Goal: Information Seeking & Learning: Learn about a topic

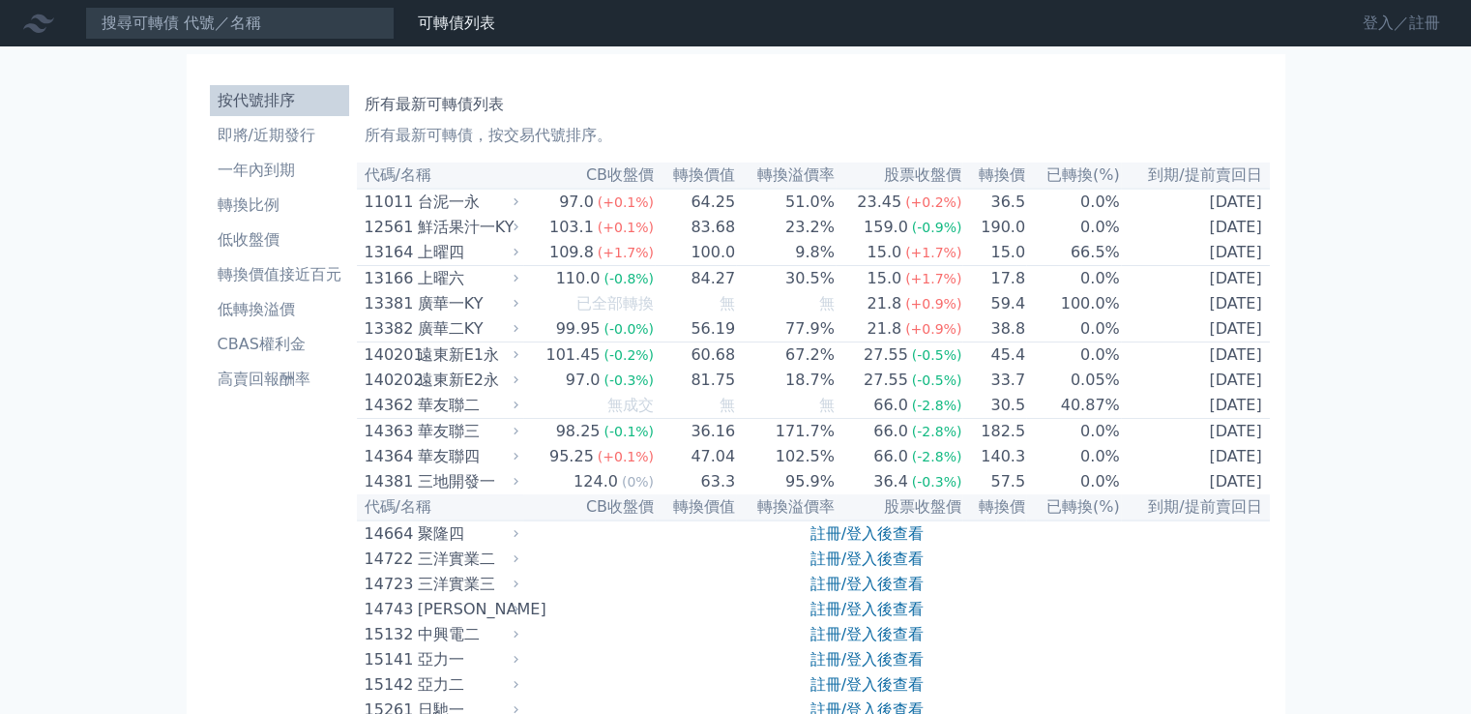
click at [1422, 13] on link "登入／註冊" at bounding box center [1401, 23] width 108 height 31
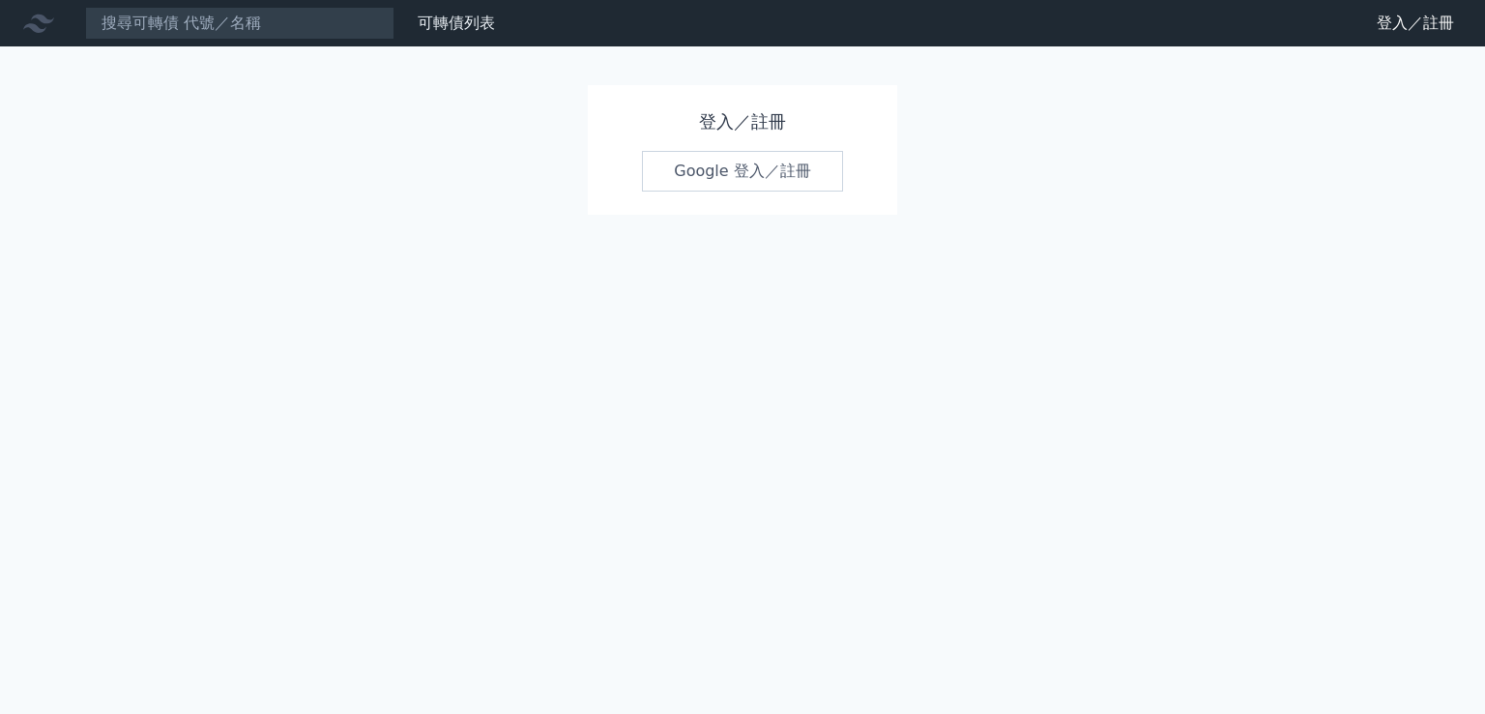
click at [719, 178] on link "Google 登入／註冊" at bounding box center [742, 171] width 201 height 41
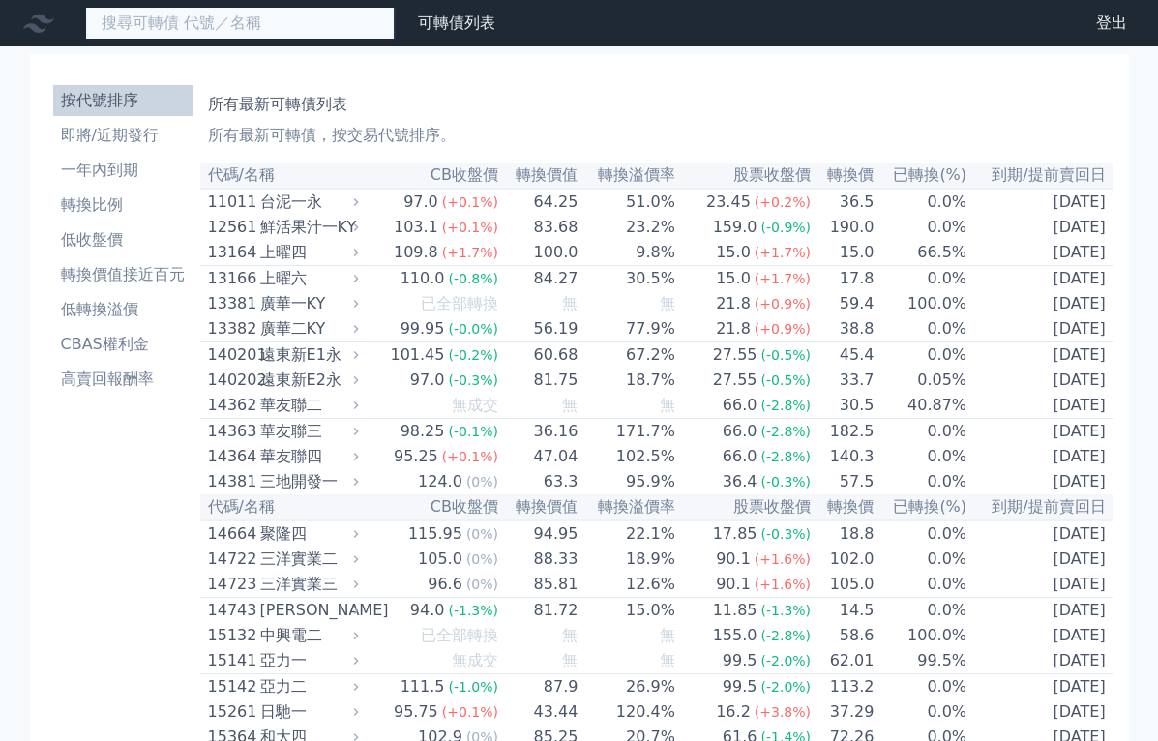
click at [248, 24] on input at bounding box center [239, 23] width 309 height 33
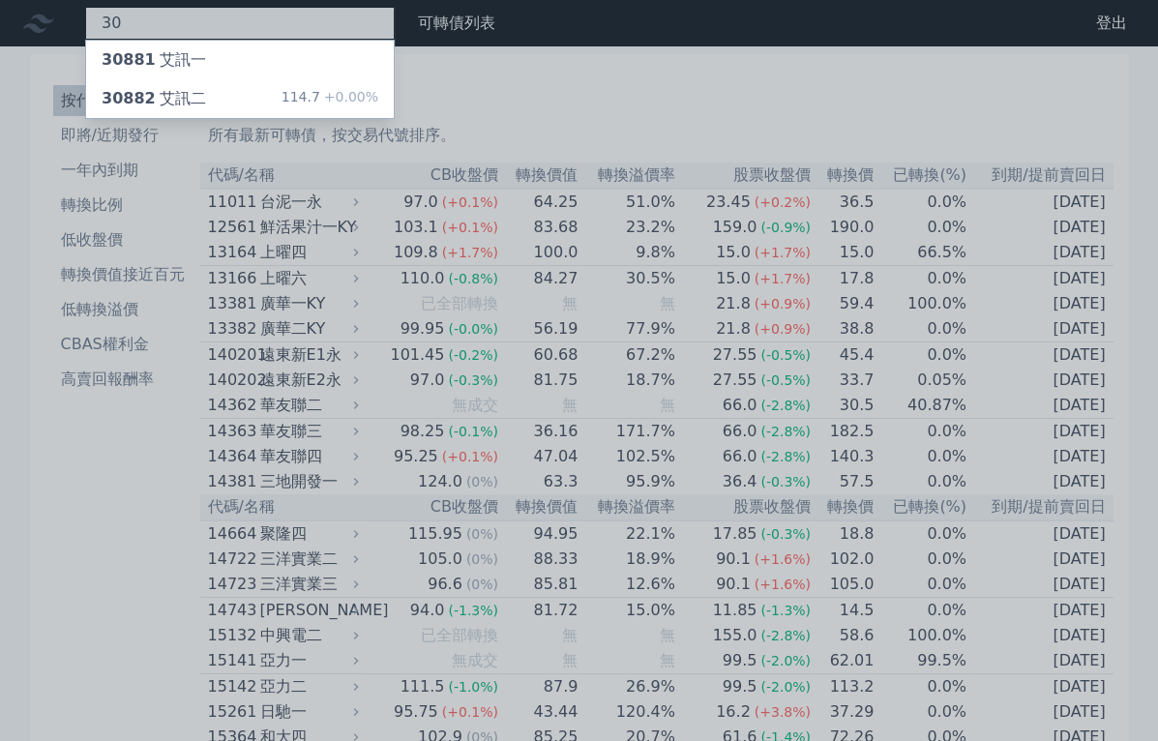
type input "3"
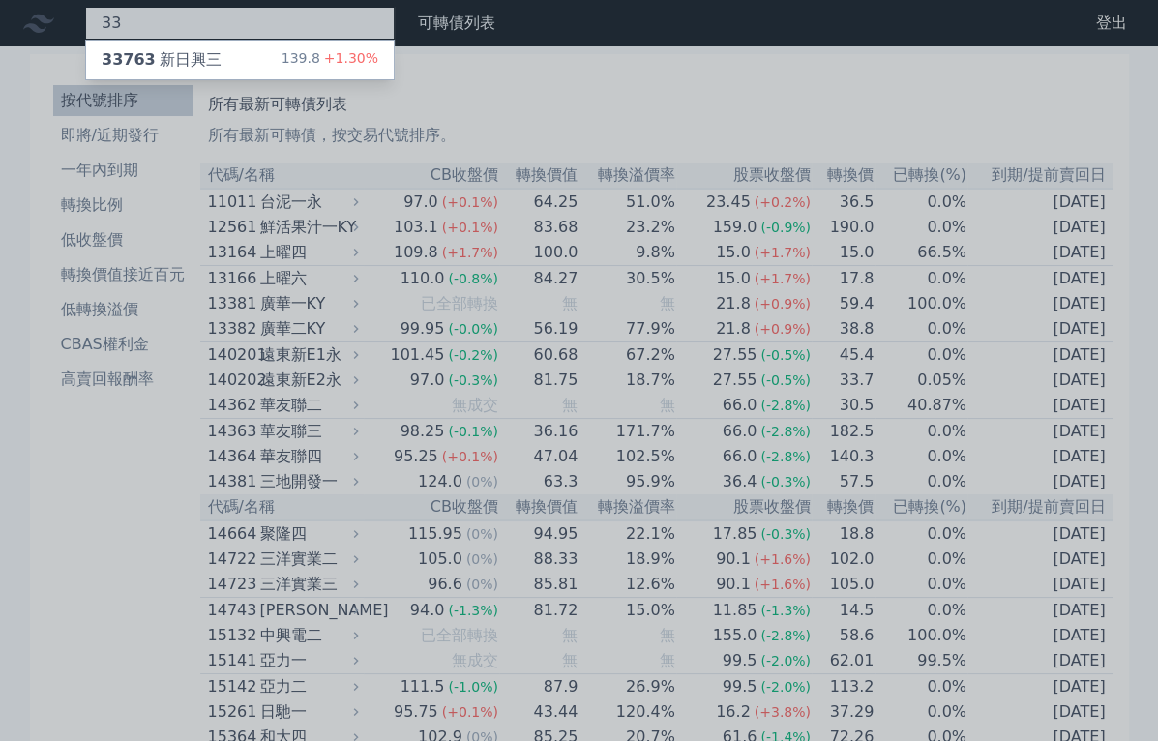
type input "3"
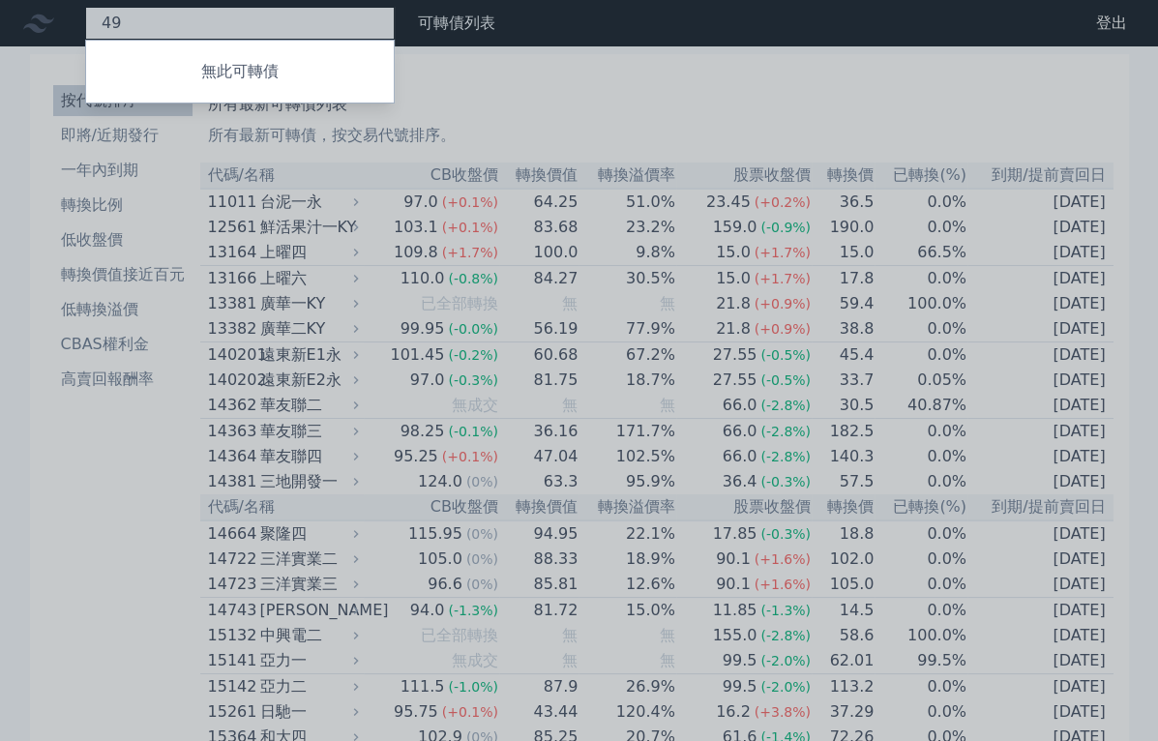
type input "4"
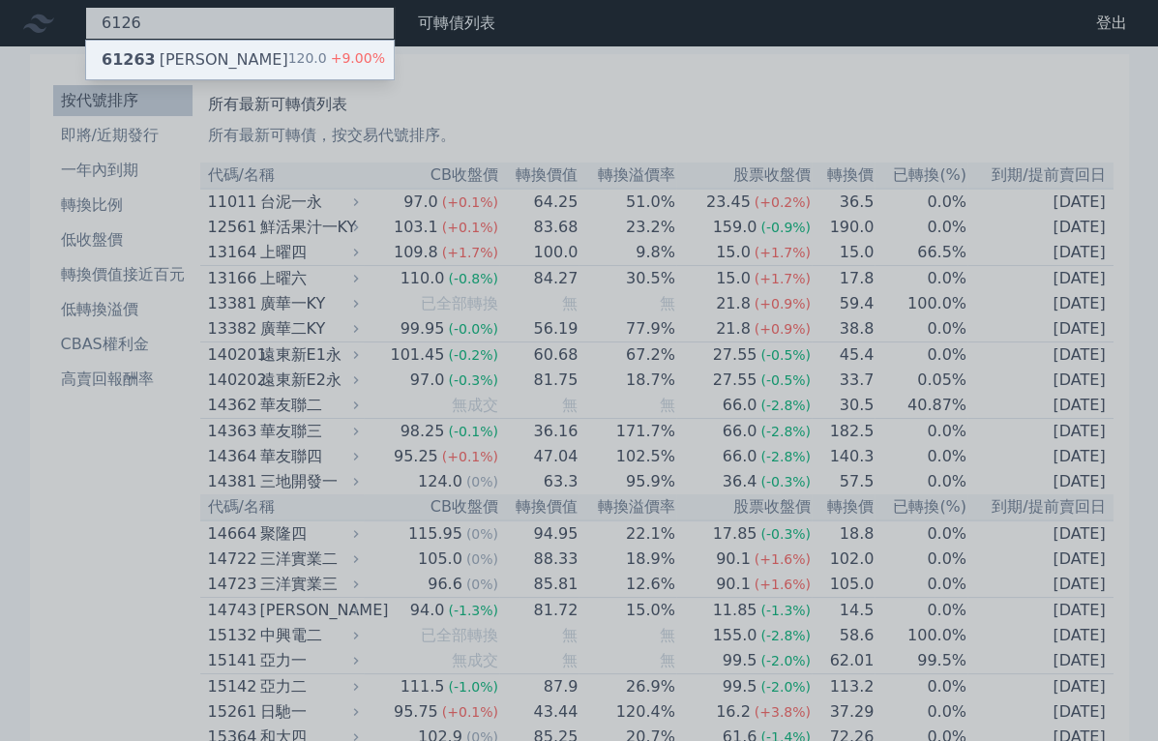
type input "6126"
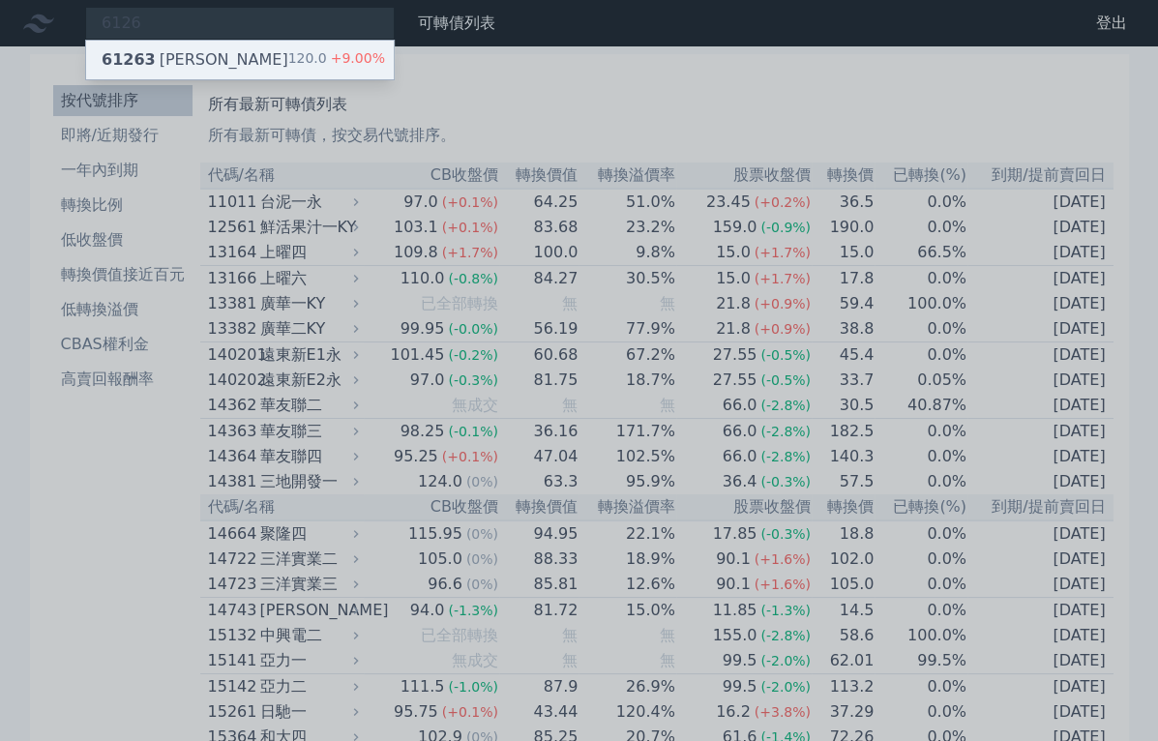
click at [214, 58] on div "61263 信音三 120.0 +9.00%" at bounding box center [240, 60] width 308 height 39
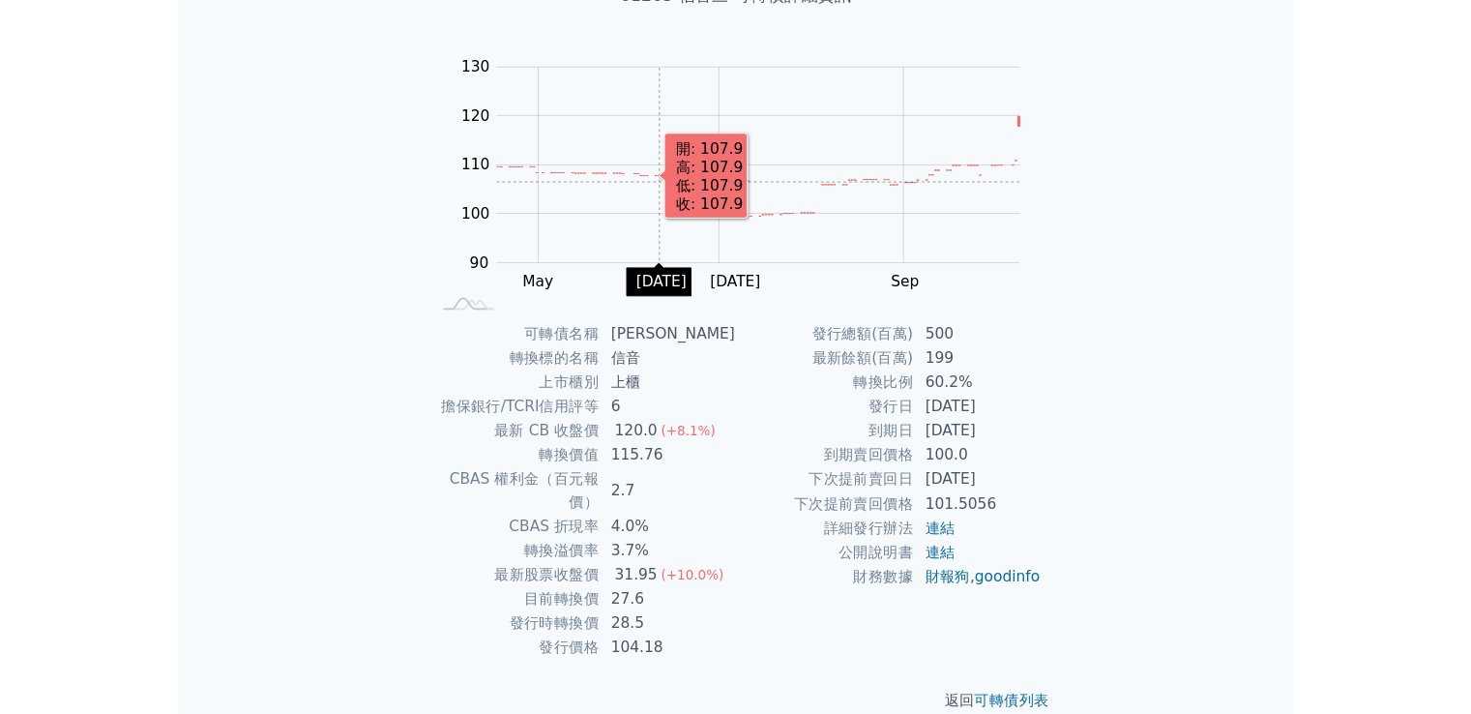
scroll to position [155, 0]
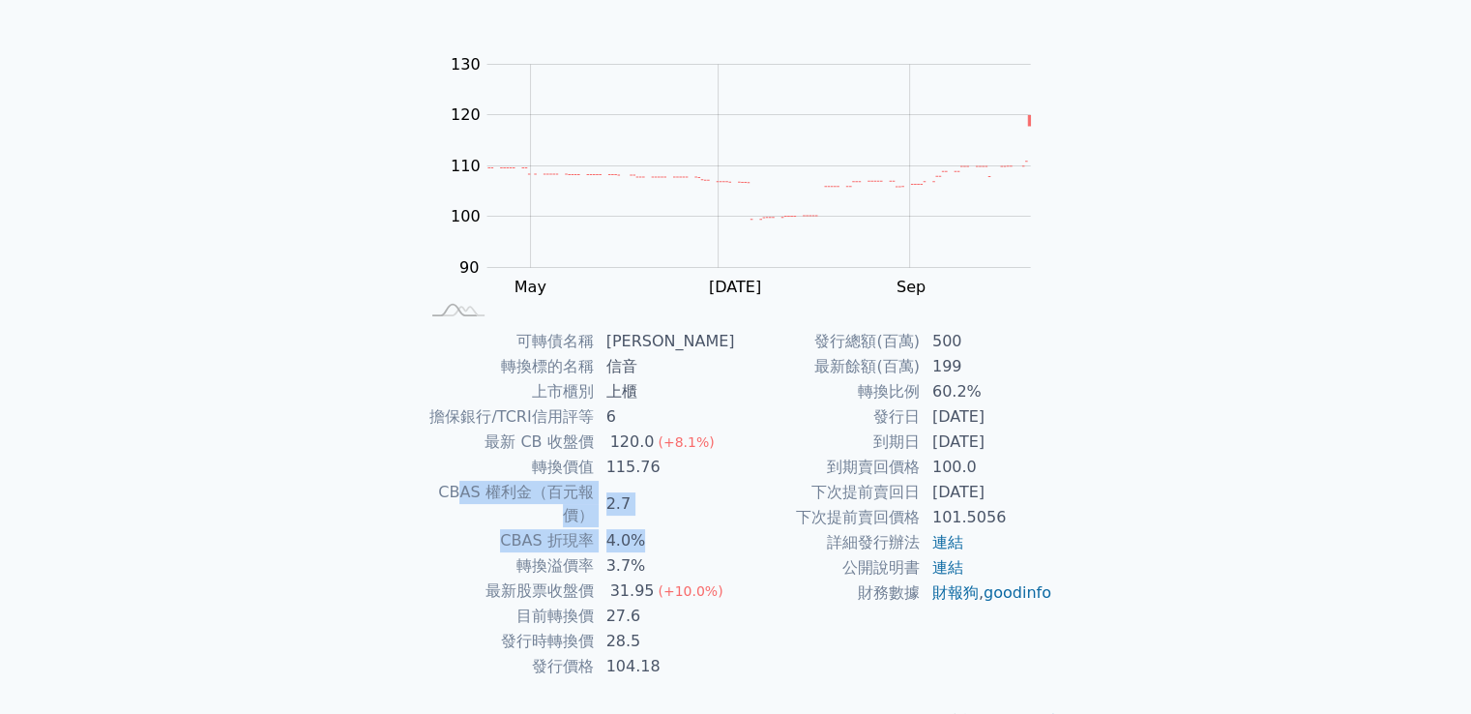
drag, startPoint x: 441, startPoint y: 484, endPoint x: 670, endPoint y: 523, distance: 232.4
click at [665, 519] on tbody "可轉債名稱 信音三 轉換標的名稱 信音 上市櫃別 上櫃 擔保銀行/TCRI信用評等 6 最新 CB 收盤價 120.0 (+8.1%) 轉換價值 115.76…" at bounding box center [577, 504] width 317 height 350
click at [669, 553] on td "3.7%" at bounding box center [665, 565] width 141 height 25
drag, startPoint x: 441, startPoint y: 495, endPoint x: 650, endPoint y: 491, distance: 208.9
click at [650, 491] on tr "CBAS 權利金（百元報價） 2.7" at bounding box center [577, 504] width 317 height 48
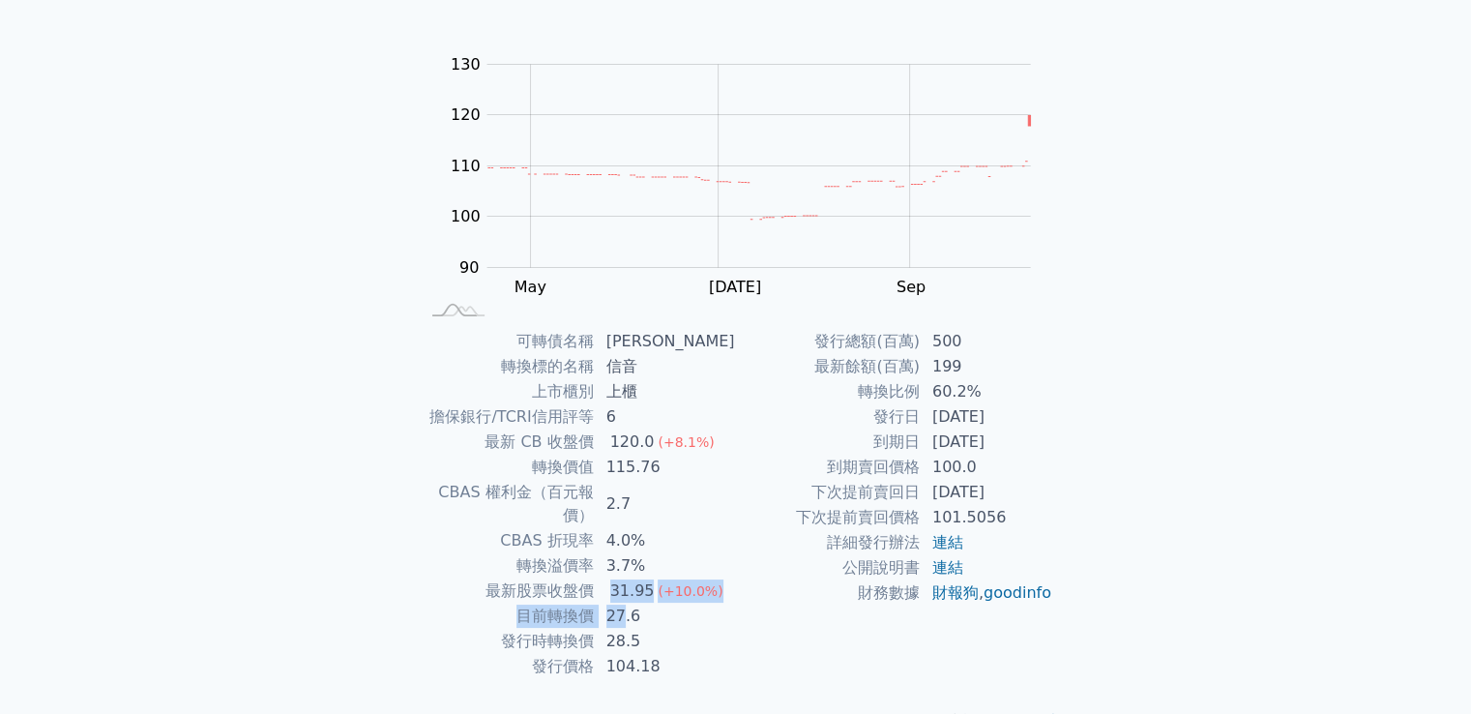
drag, startPoint x: 613, startPoint y: 571, endPoint x: 633, endPoint y: 587, distance: 26.1
click at [633, 587] on tbody "可轉債名稱 信音三 轉換標的名稱 信音 上市櫃別 上櫃 擔保銀行/TCRI信用評等 6 最新 CB 收盤價 120.0 (+8.1%) 轉換價值 115.76…" at bounding box center [577, 504] width 317 height 350
click at [661, 603] on td "27.6" at bounding box center [665, 615] width 141 height 25
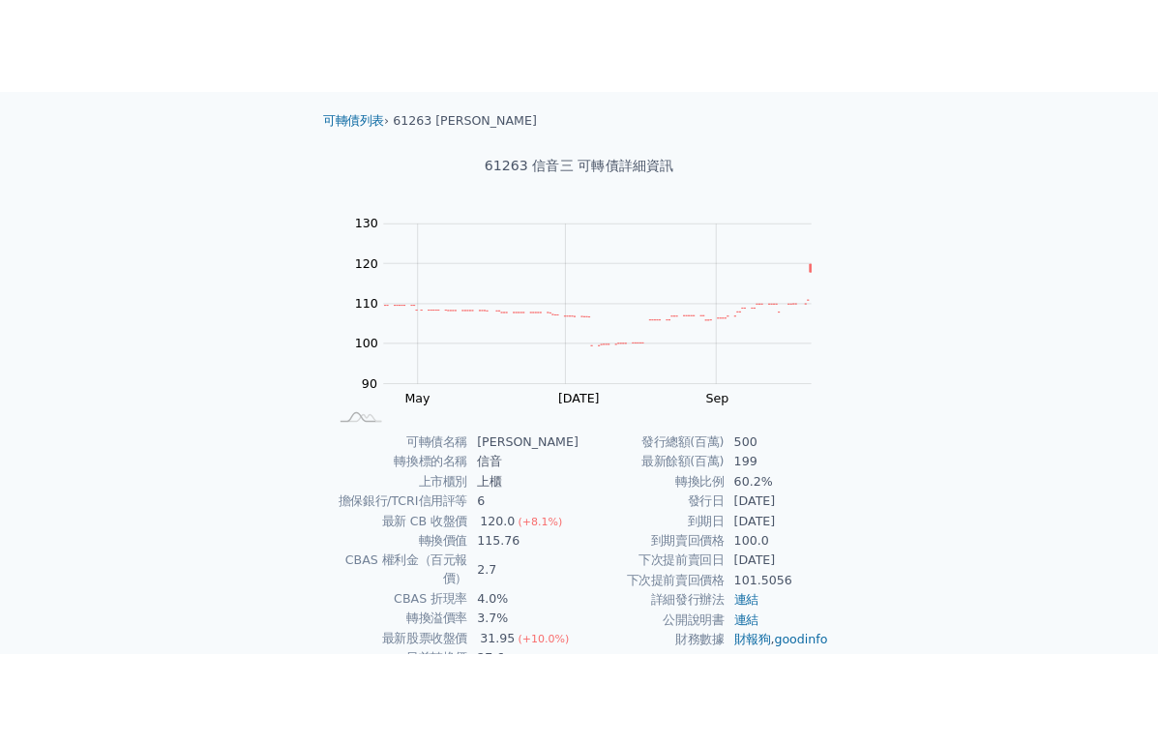
scroll to position [0, 0]
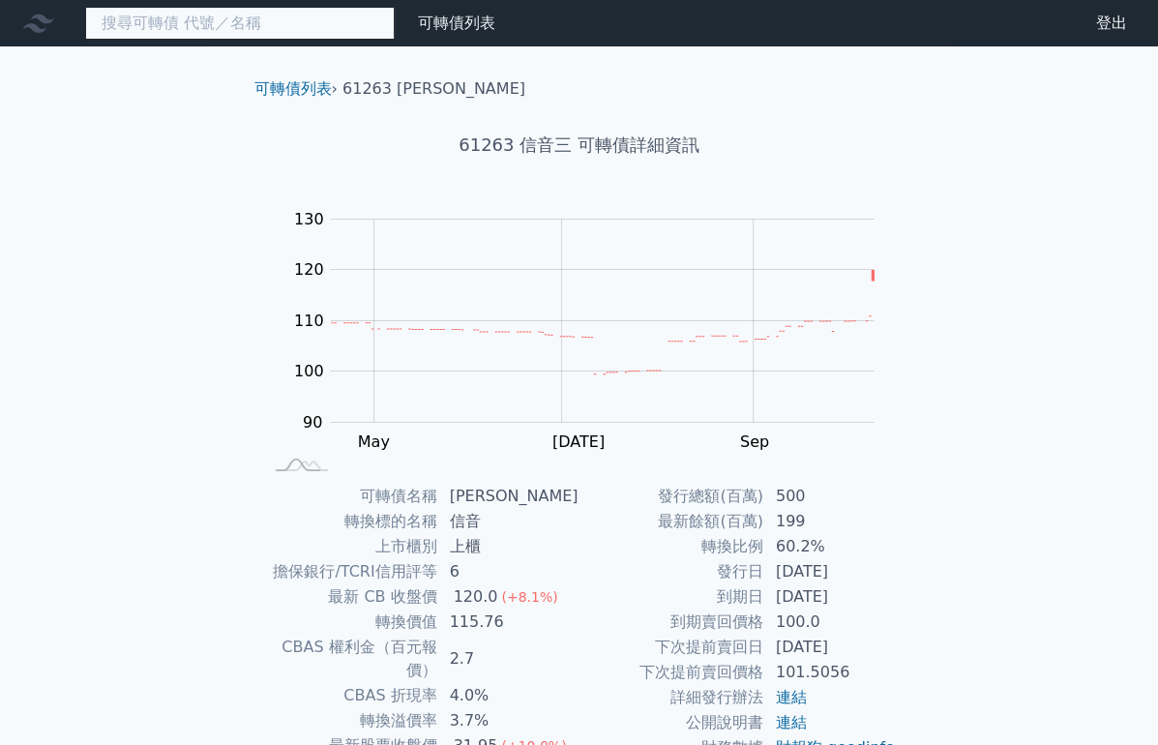
drag, startPoint x: 201, startPoint y: 30, endPoint x: 225, endPoint y: 30, distance: 24.2
click at [206, 30] on input at bounding box center [239, 23] width 309 height 33
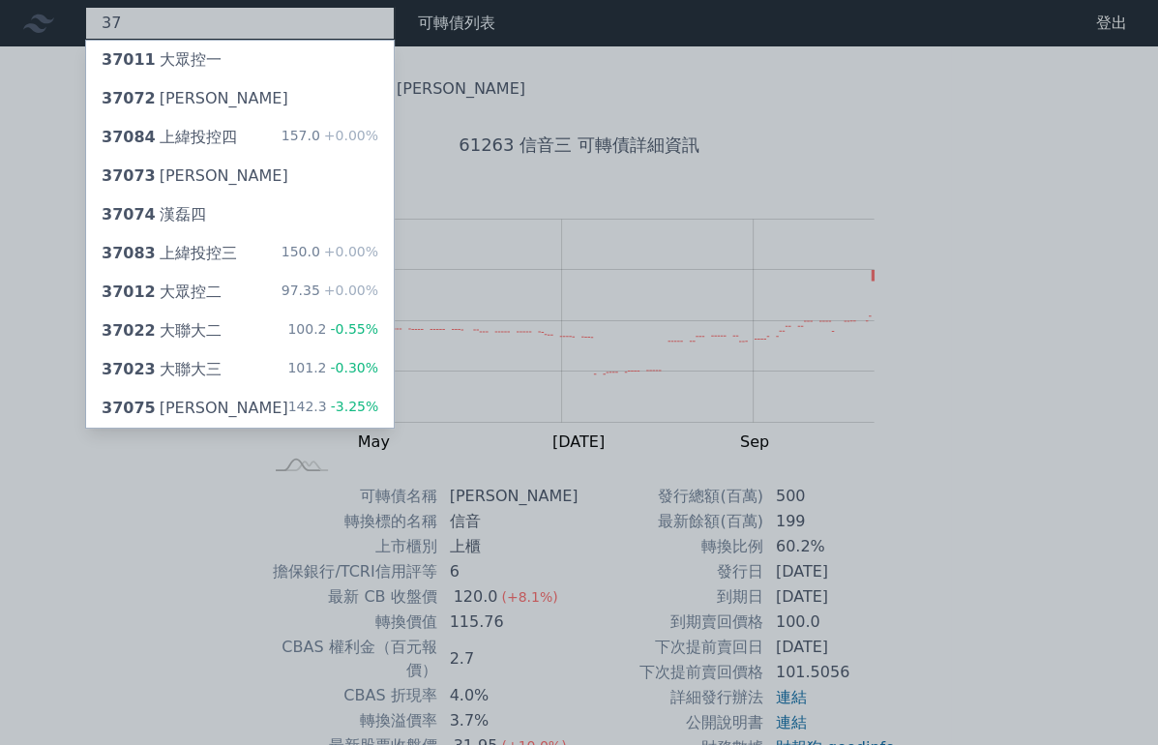
type input "3"
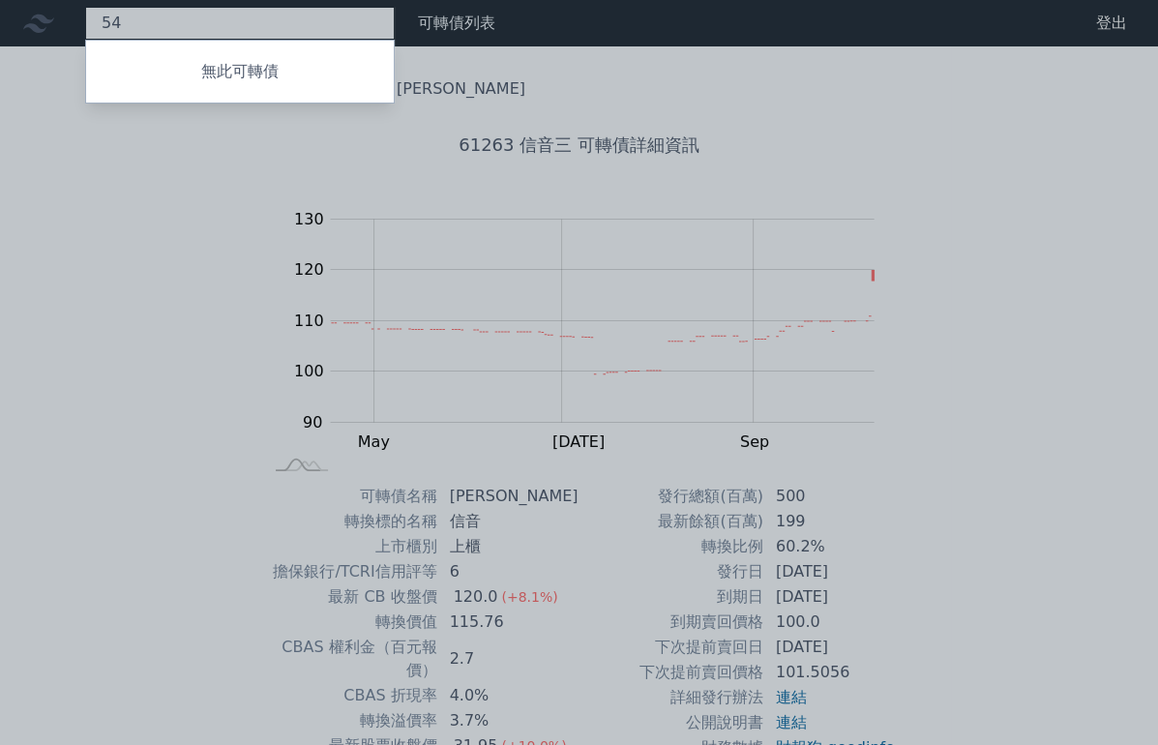
type input "5"
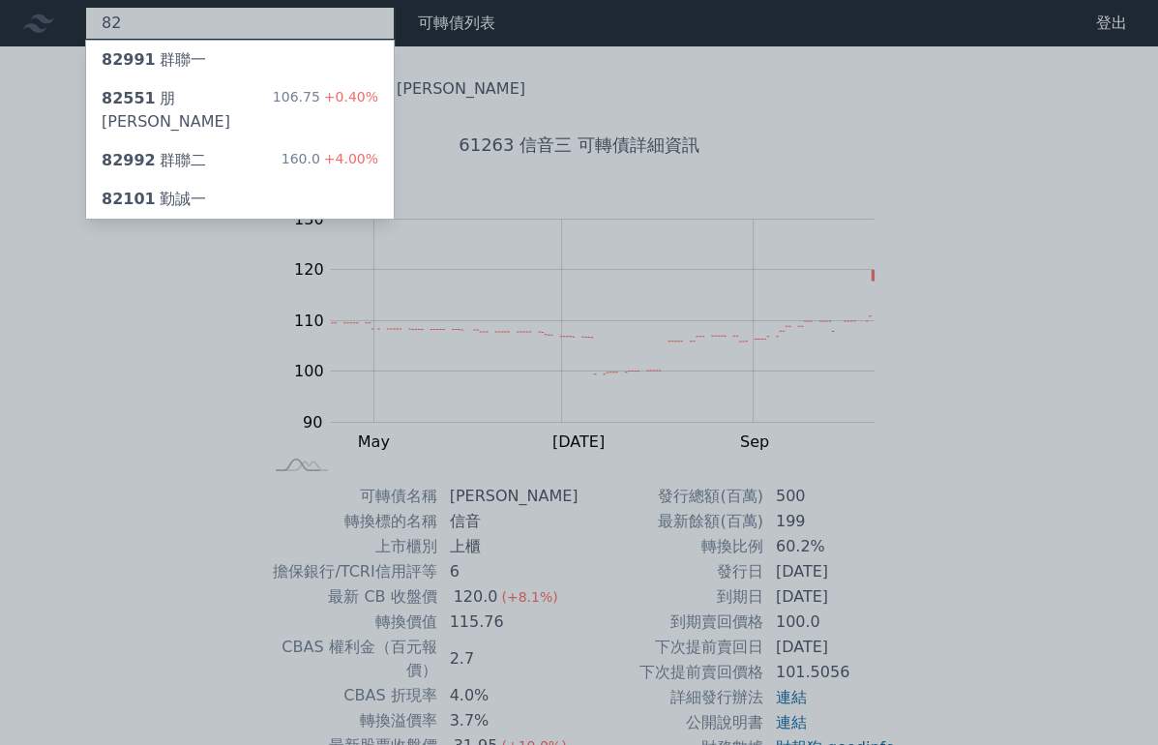
type input "8"
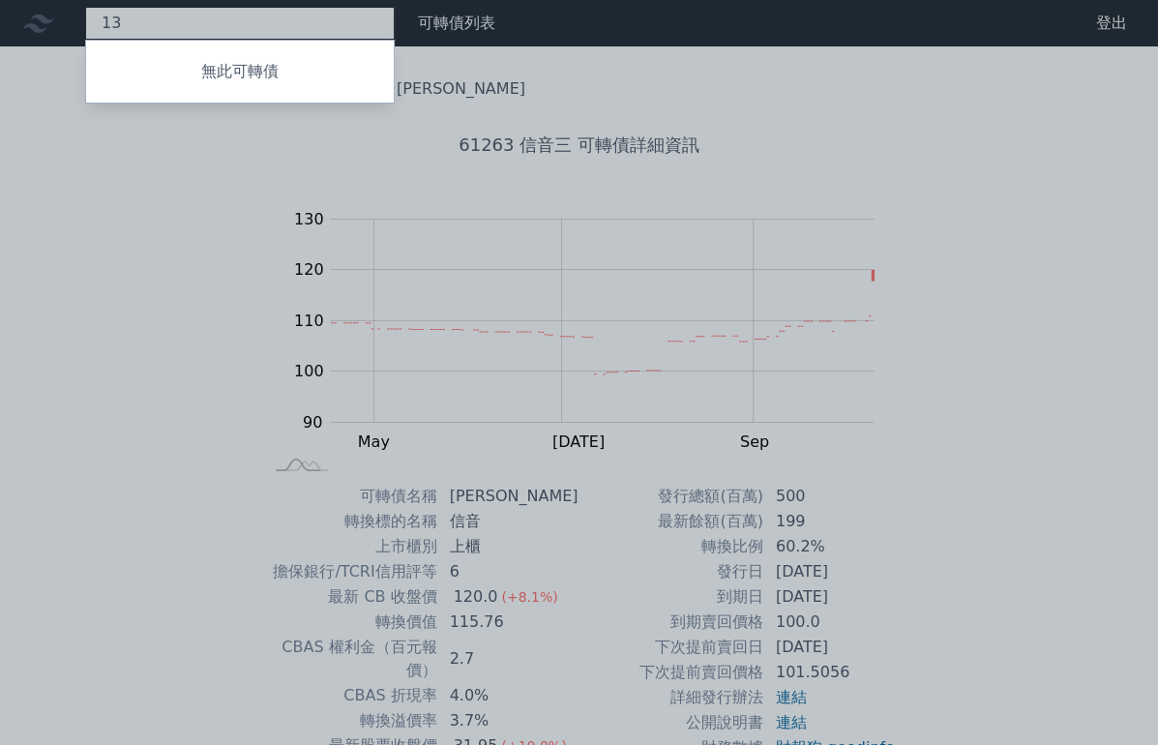
type input "1"
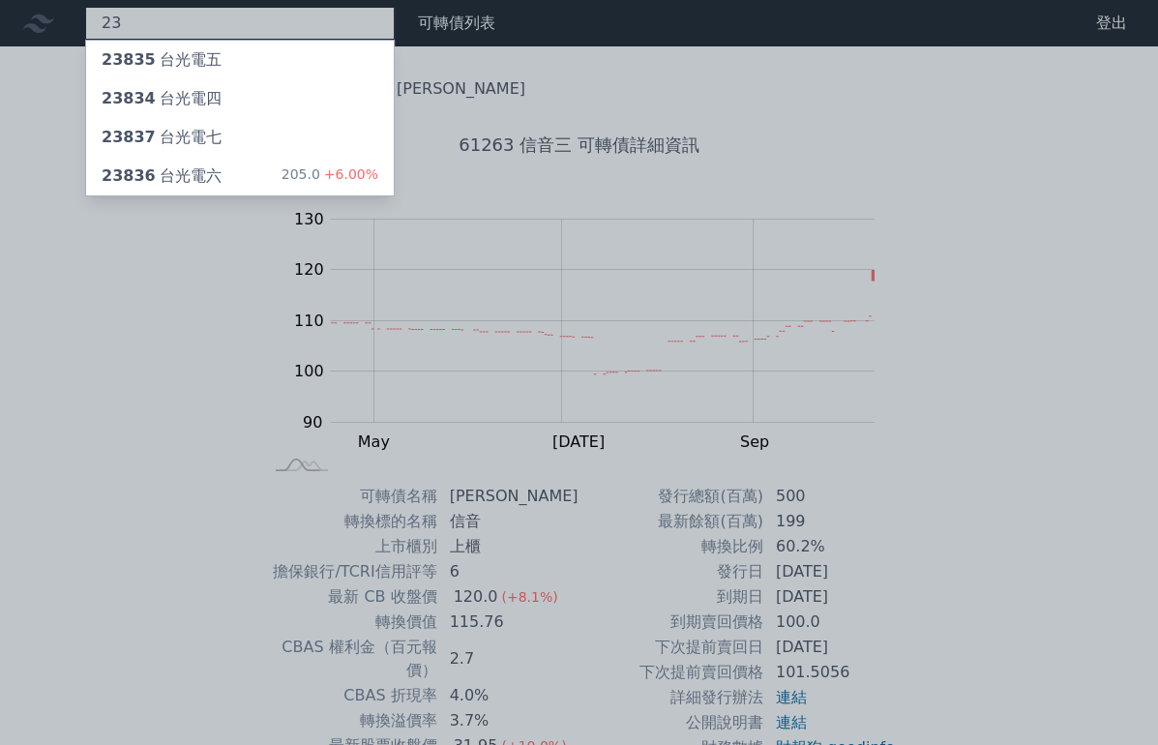
type input "2"
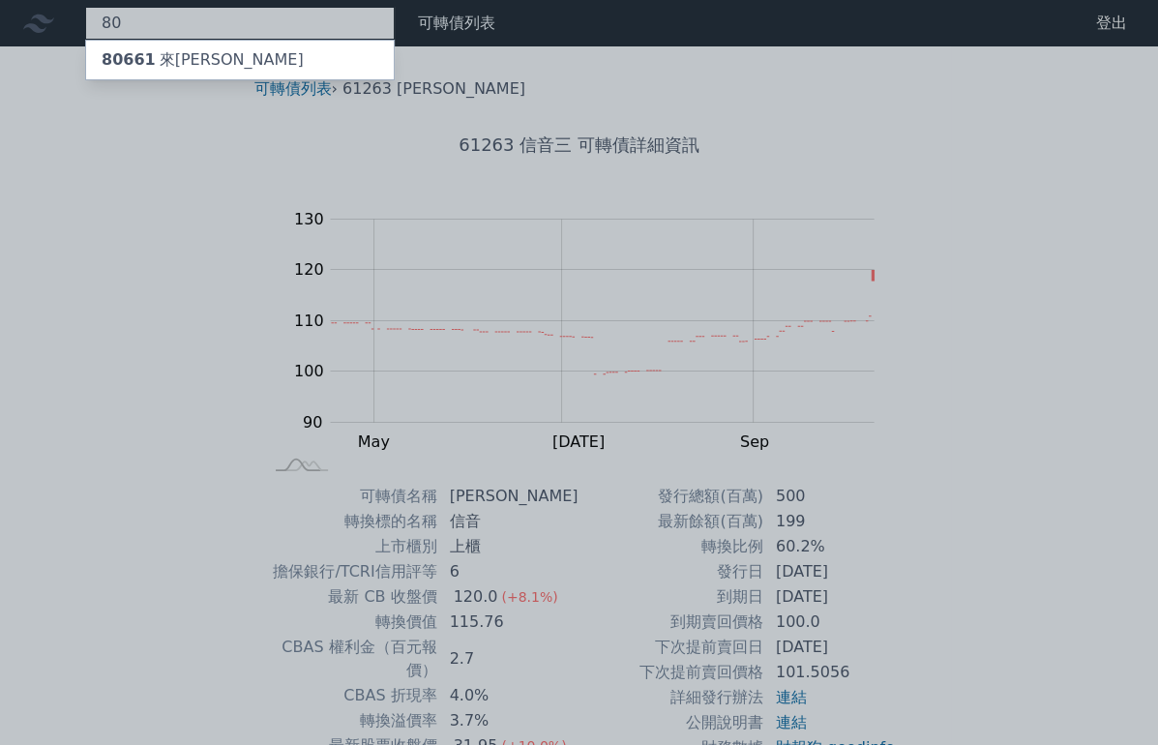
type input "8"
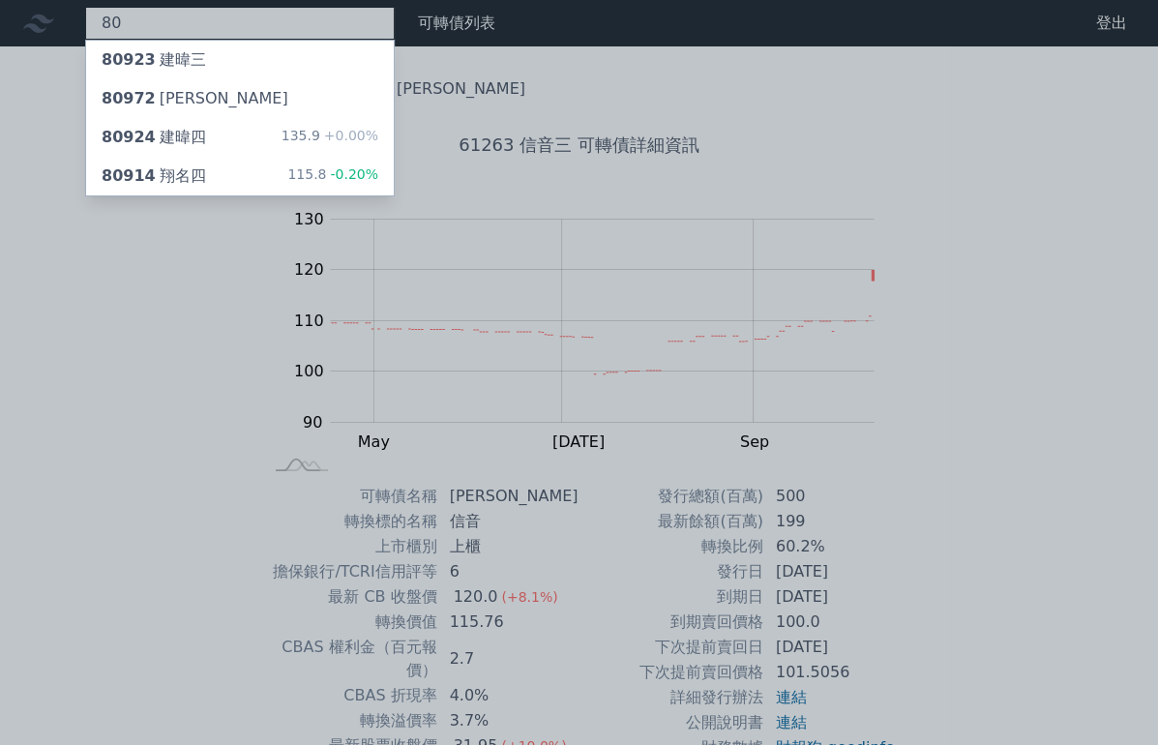
type input "8"
type input "3"
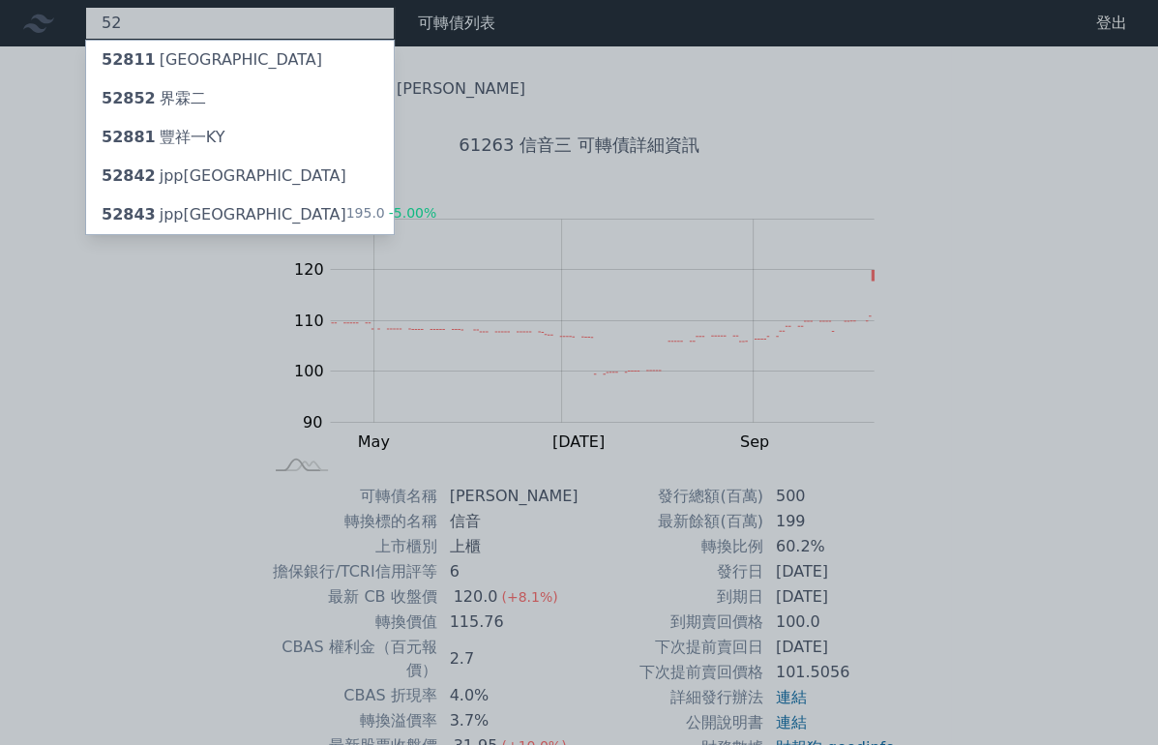
type input "5"
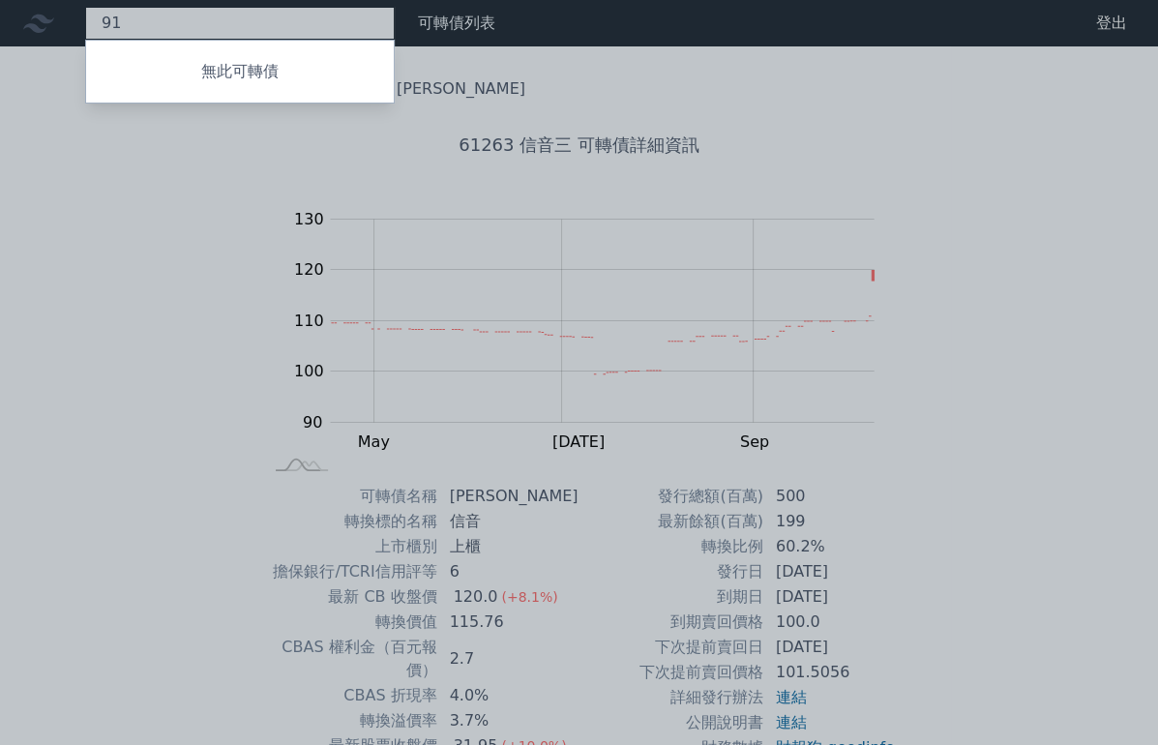
type input "9"
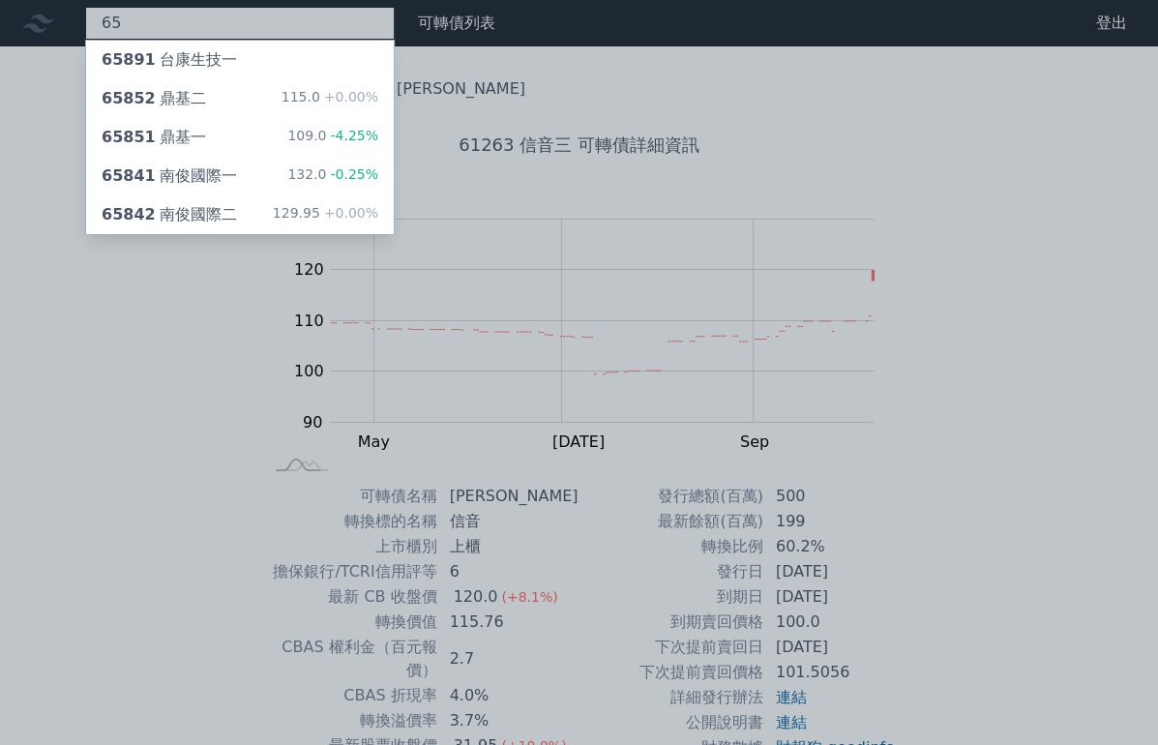
type input "6"
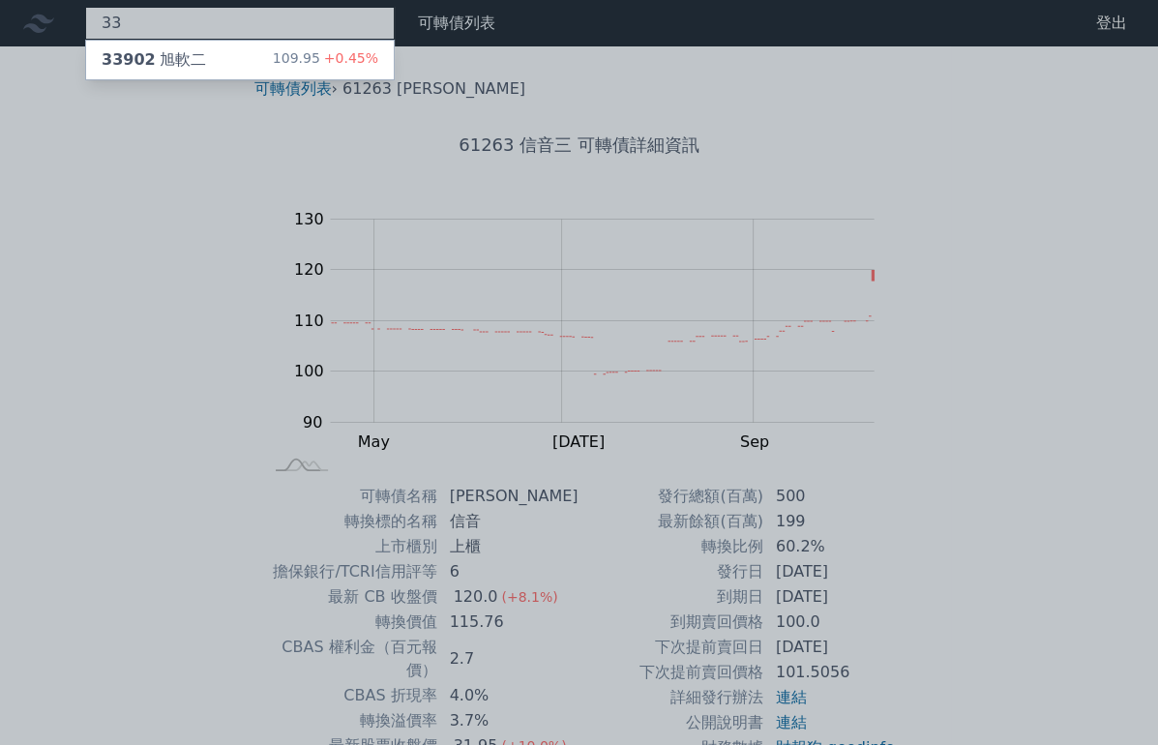
type input "3"
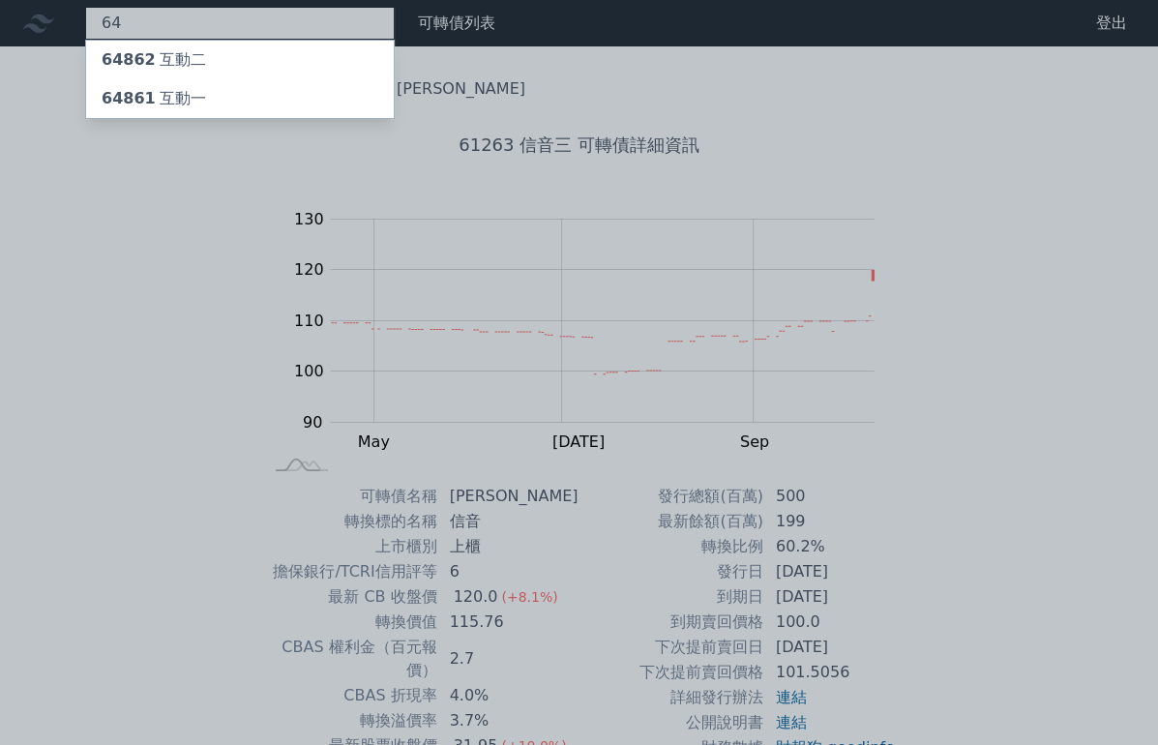
type input "6"
type input "2"
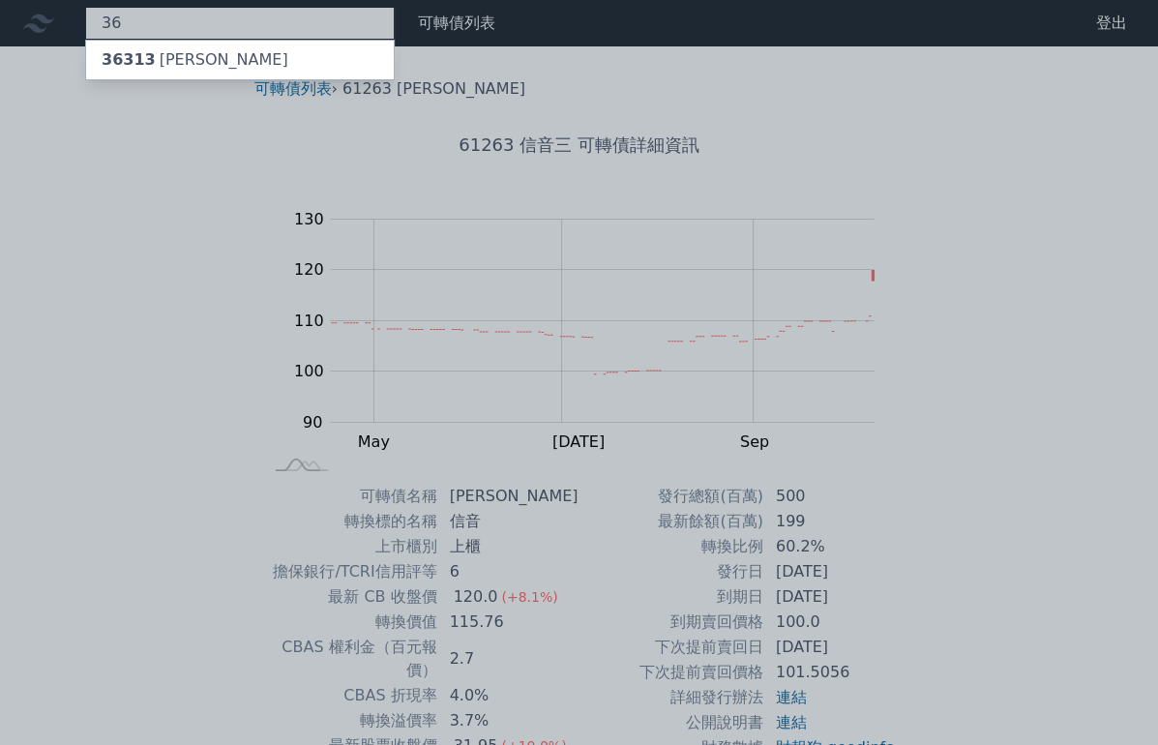
type input "3"
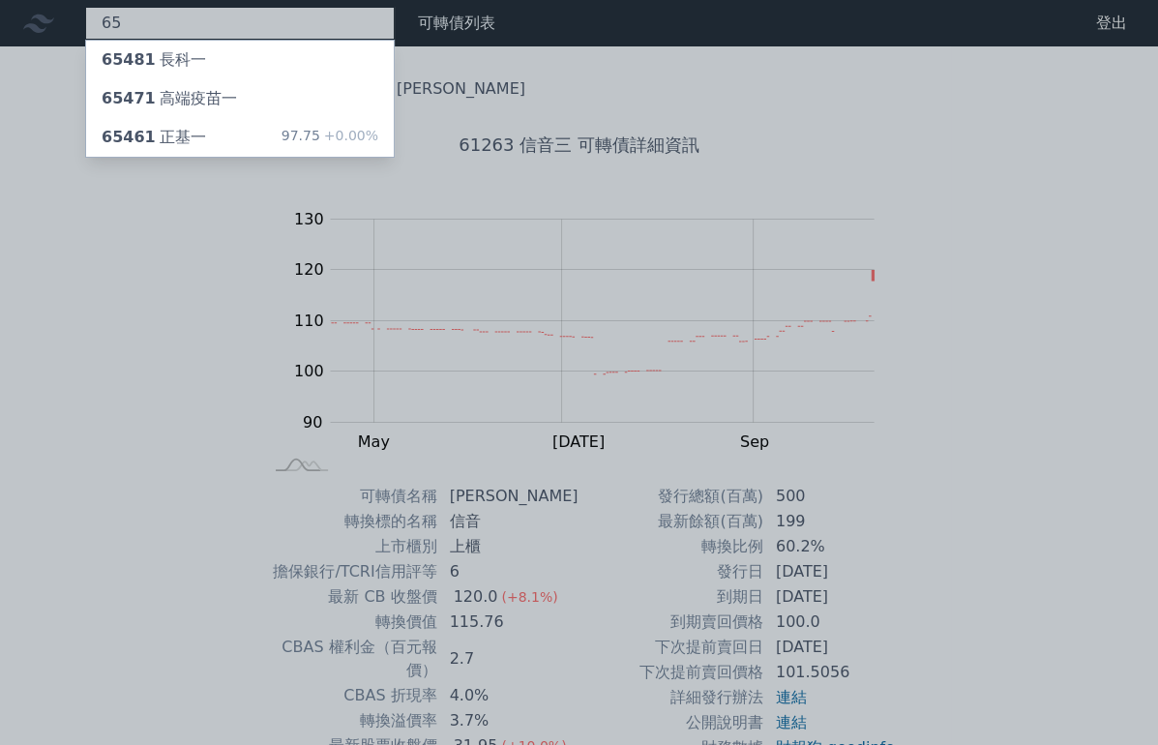
type input "6"
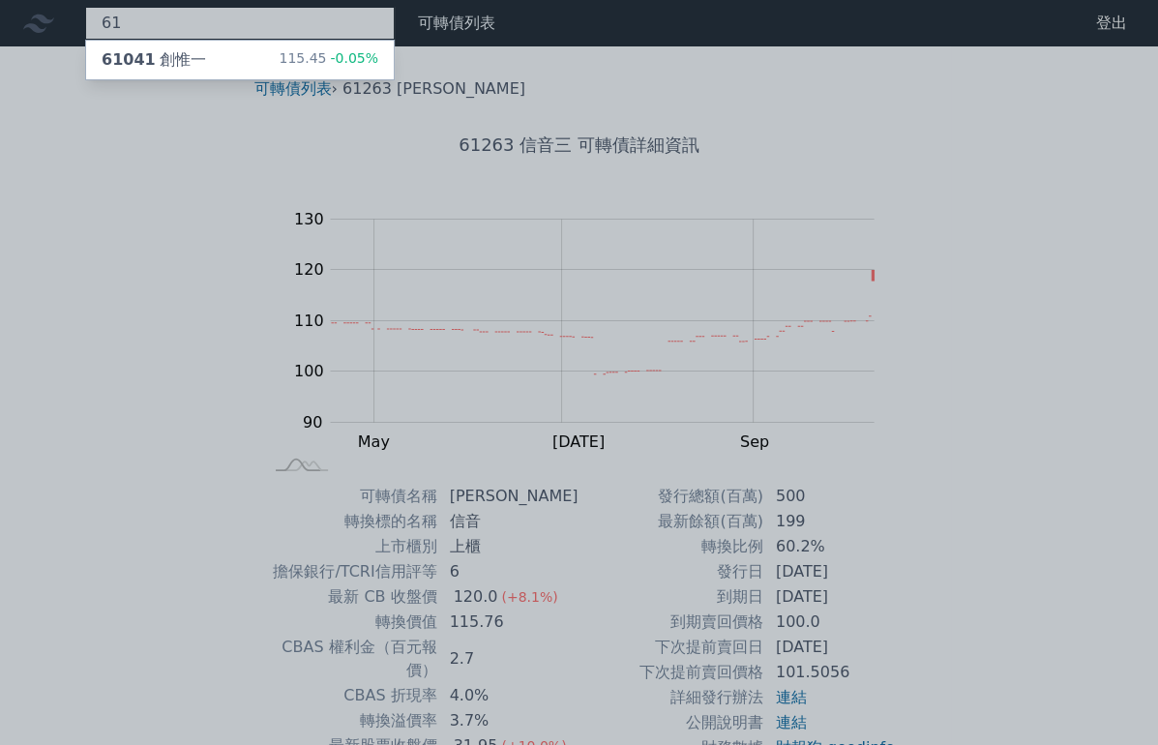
type input "6"
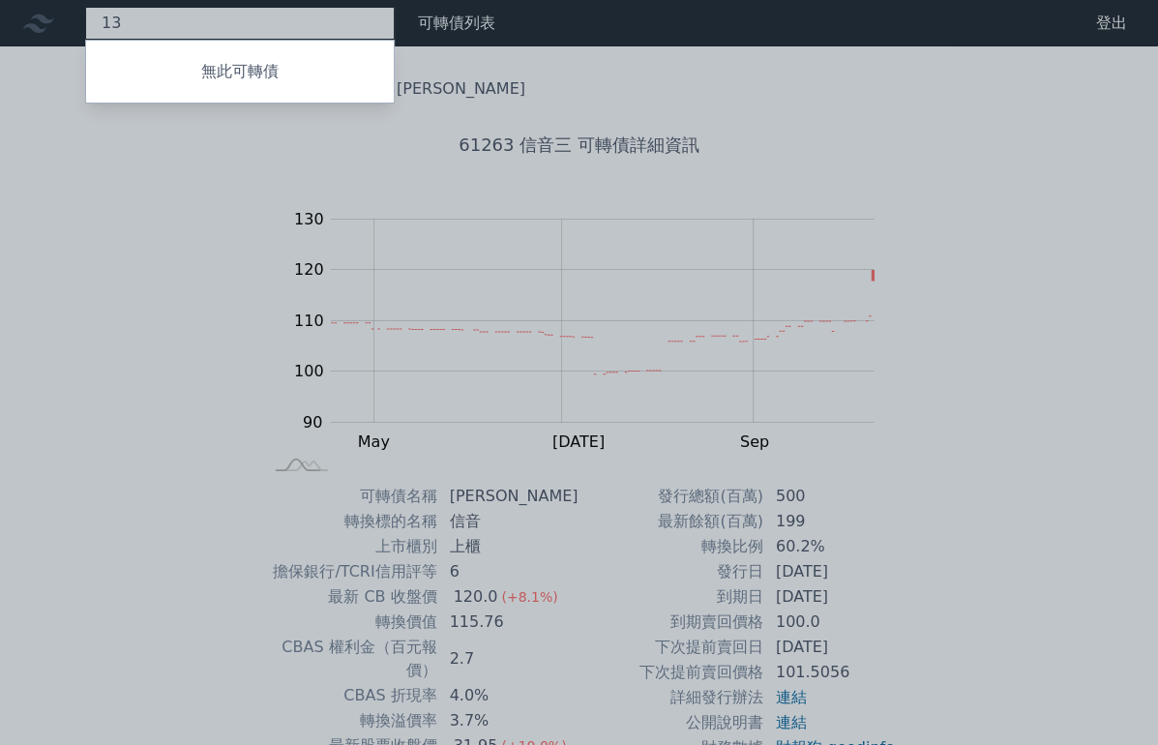
type input "1"
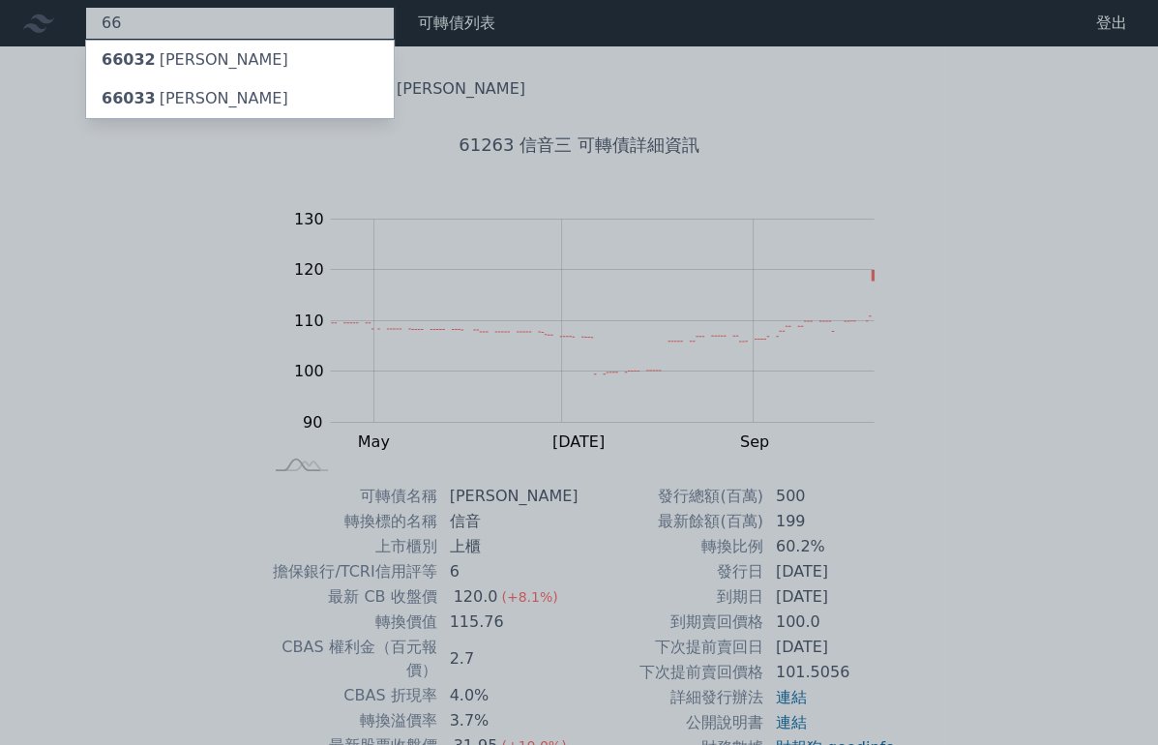
type input "6"
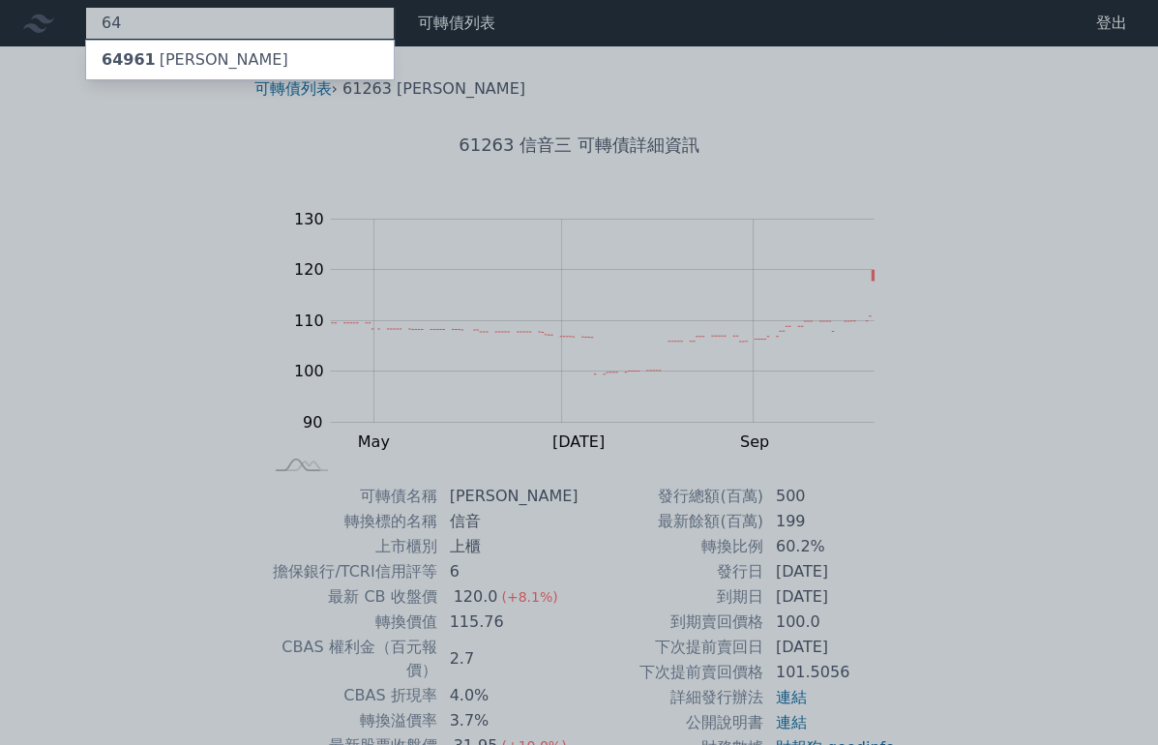
type input "6"
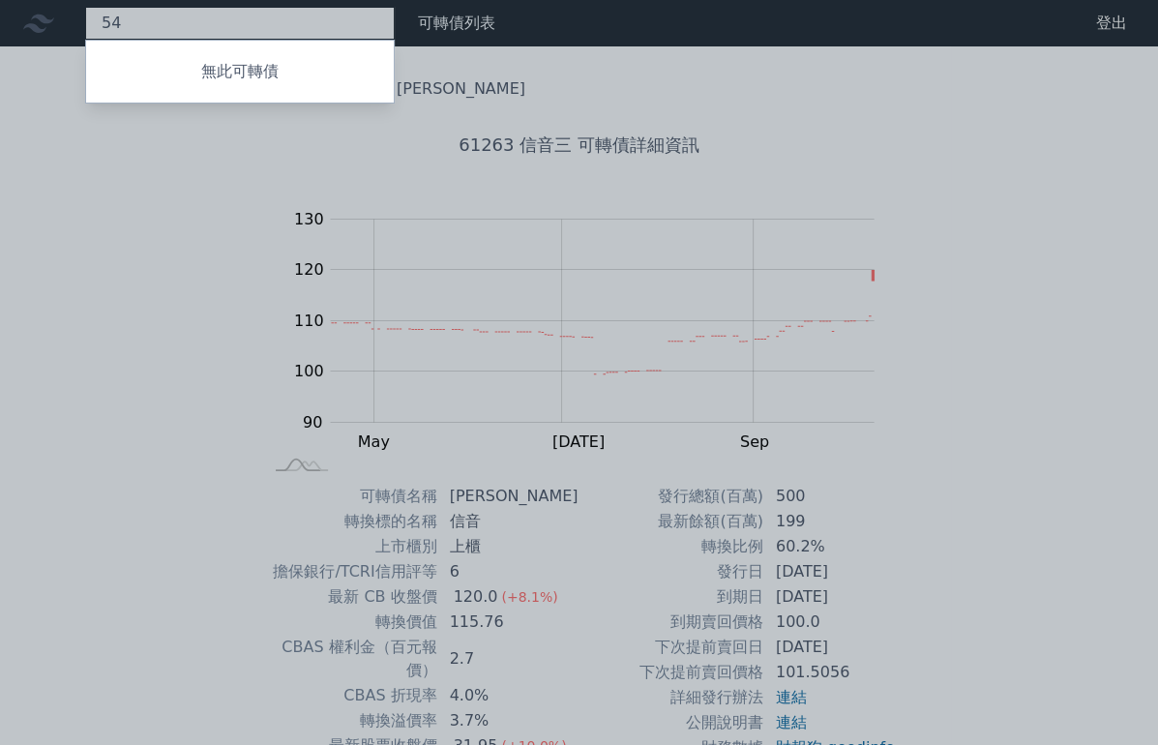
type input "5"
type input "6"
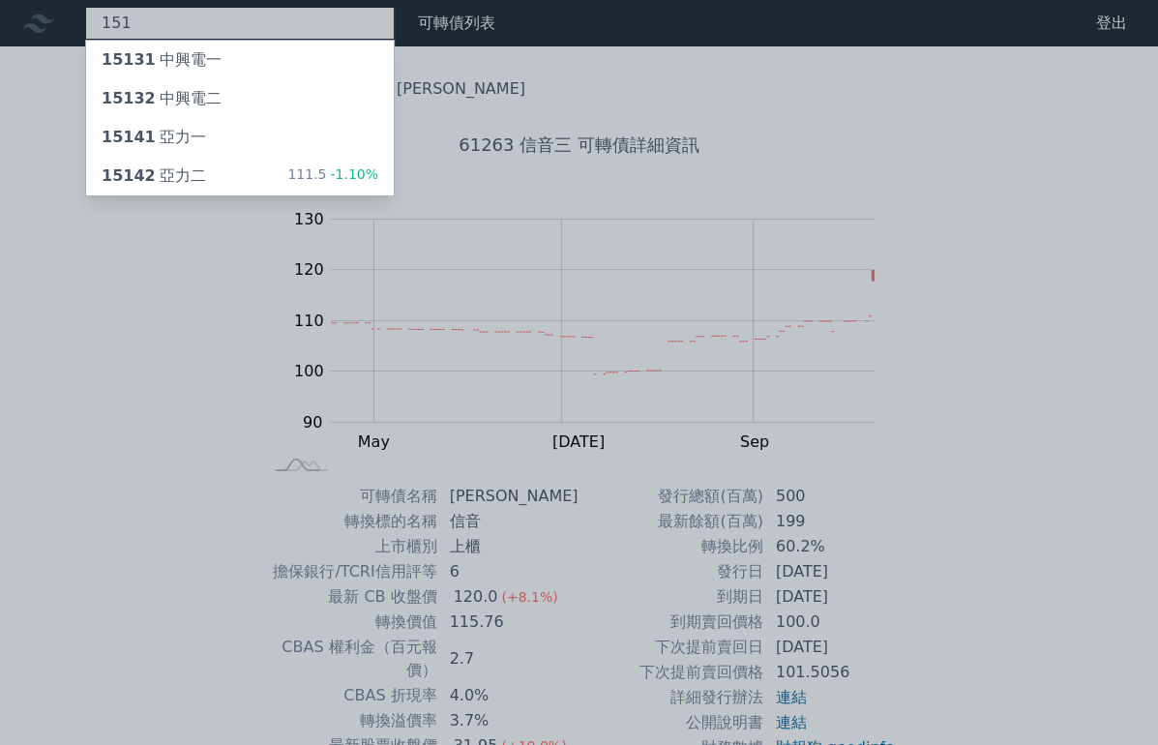
type input "1517"
